Goal: Information Seeking & Learning: Learn about a topic

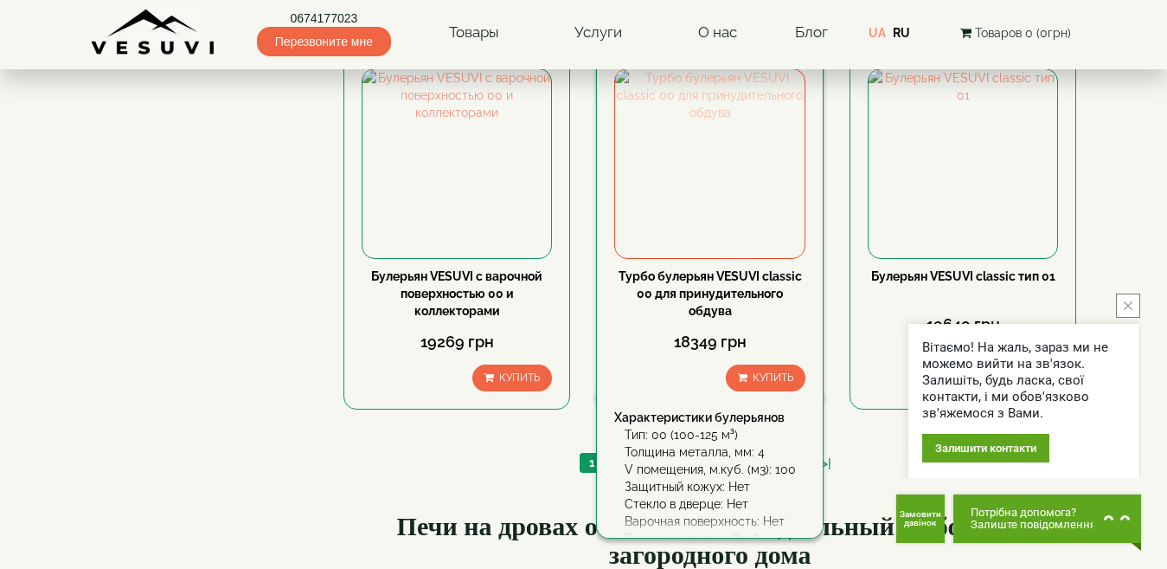
scroll to position [2077, 0]
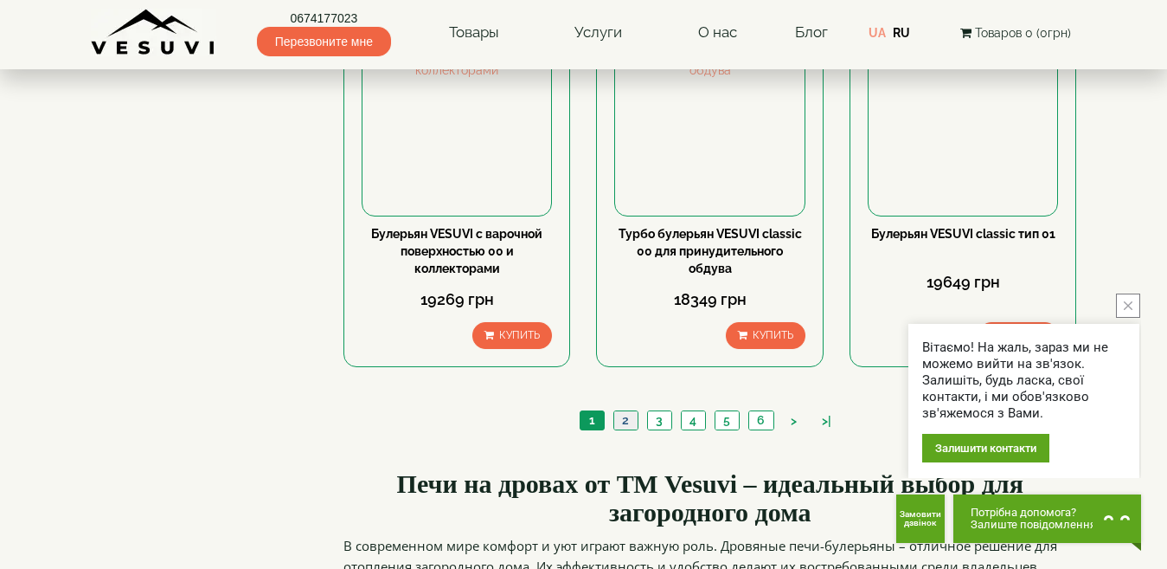
click at [623, 410] on li "2" at bounding box center [626, 420] width 25 height 20
click at [630, 411] on link "2" at bounding box center [626, 420] width 24 height 18
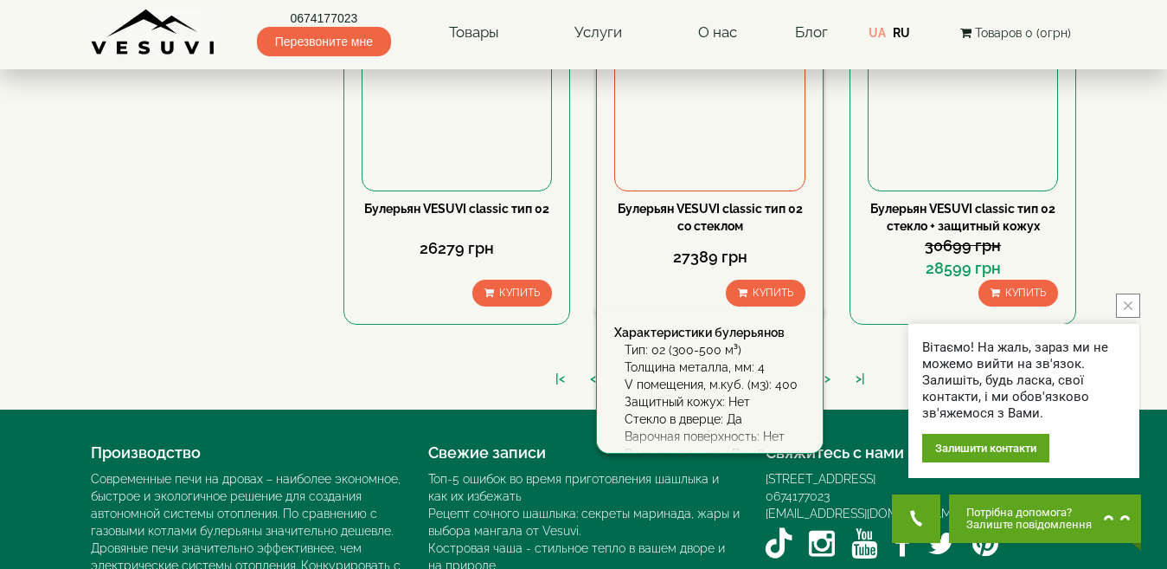
scroll to position [2089, 0]
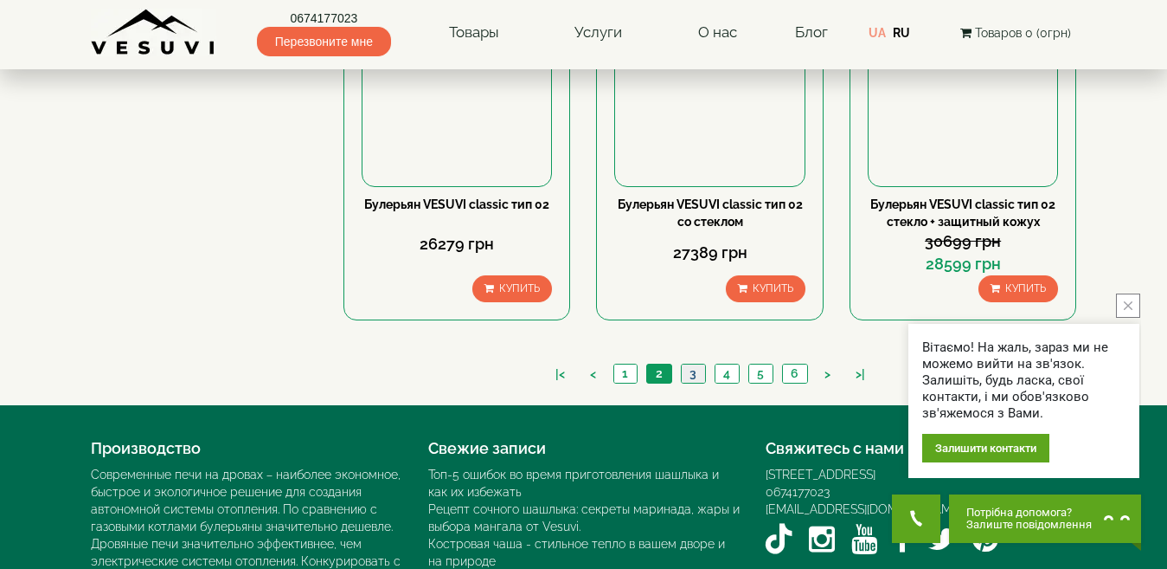
click at [693, 364] on link "3" at bounding box center [693, 373] width 24 height 18
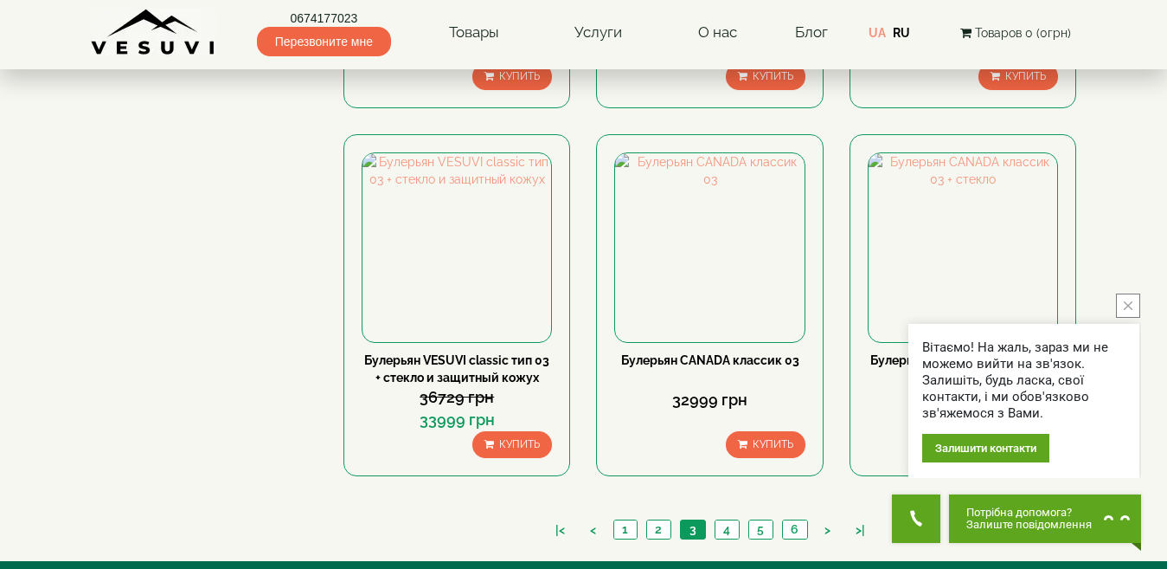
scroll to position [1990, 0]
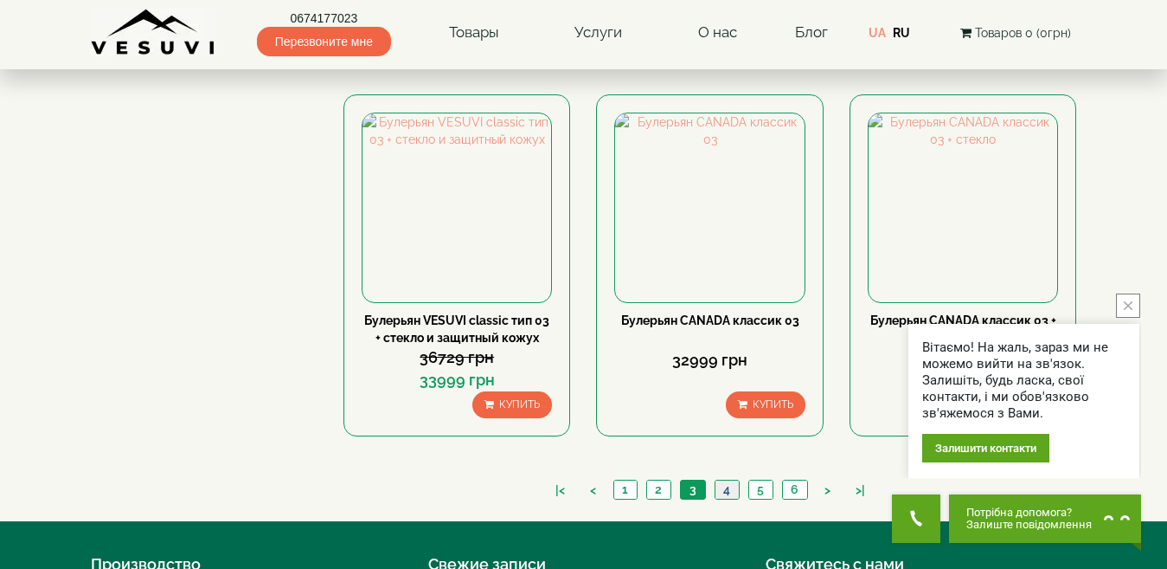
click at [717, 480] on link "4" at bounding box center [727, 489] width 24 height 18
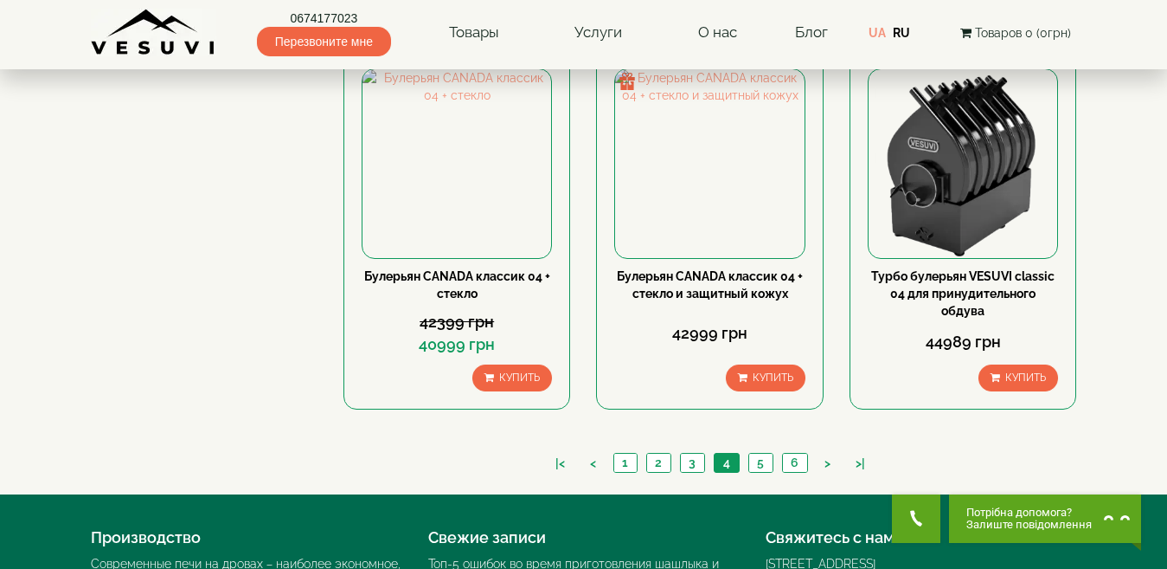
scroll to position [2077, 0]
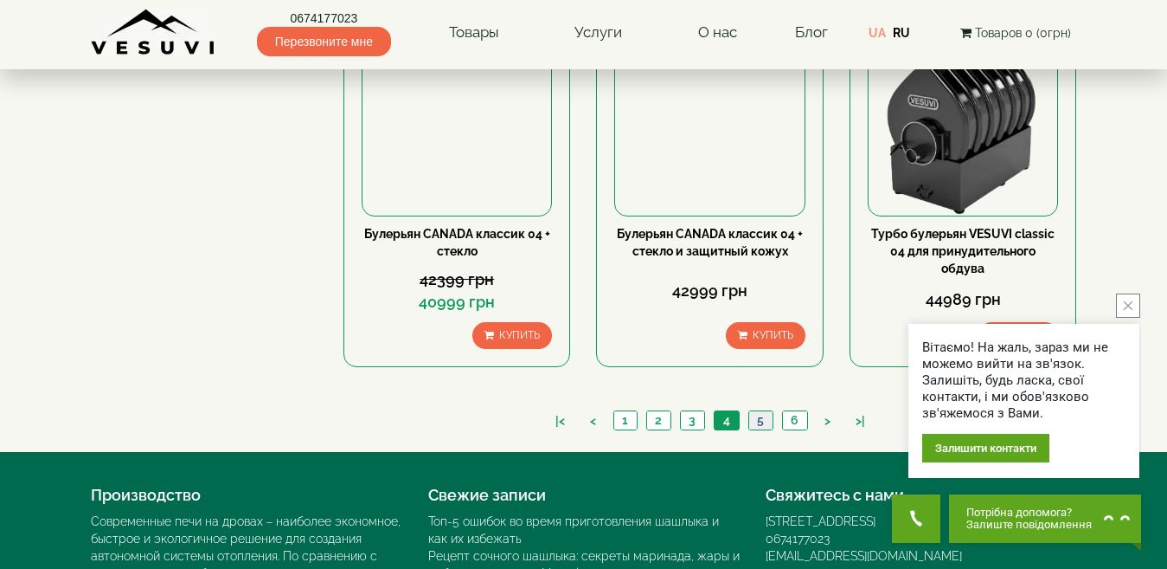
click at [759, 411] on link "5" at bounding box center [761, 420] width 24 height 18
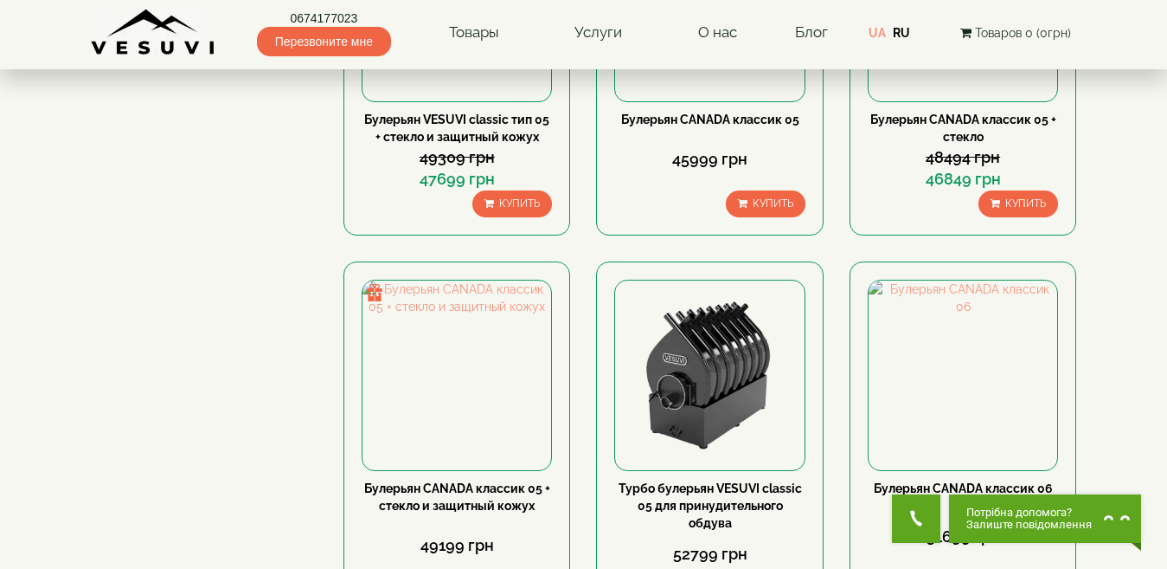
scroll to position [1039, 0]
